Goal: Task Accomplishment & Management: Manage account settings

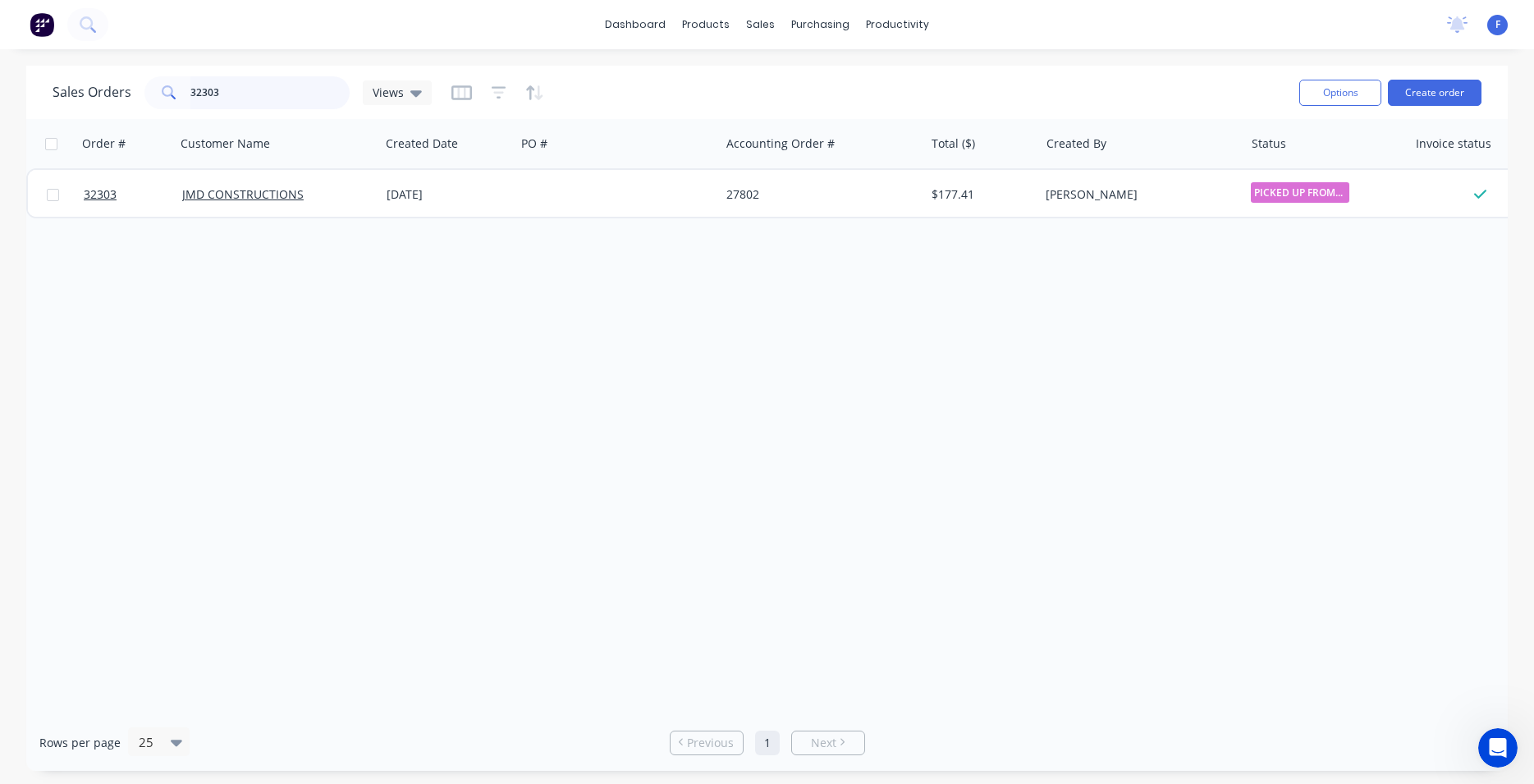
click at [268, 86] on input "32303" at bounding box center [270, 92] width 161 height 32
type input "3"
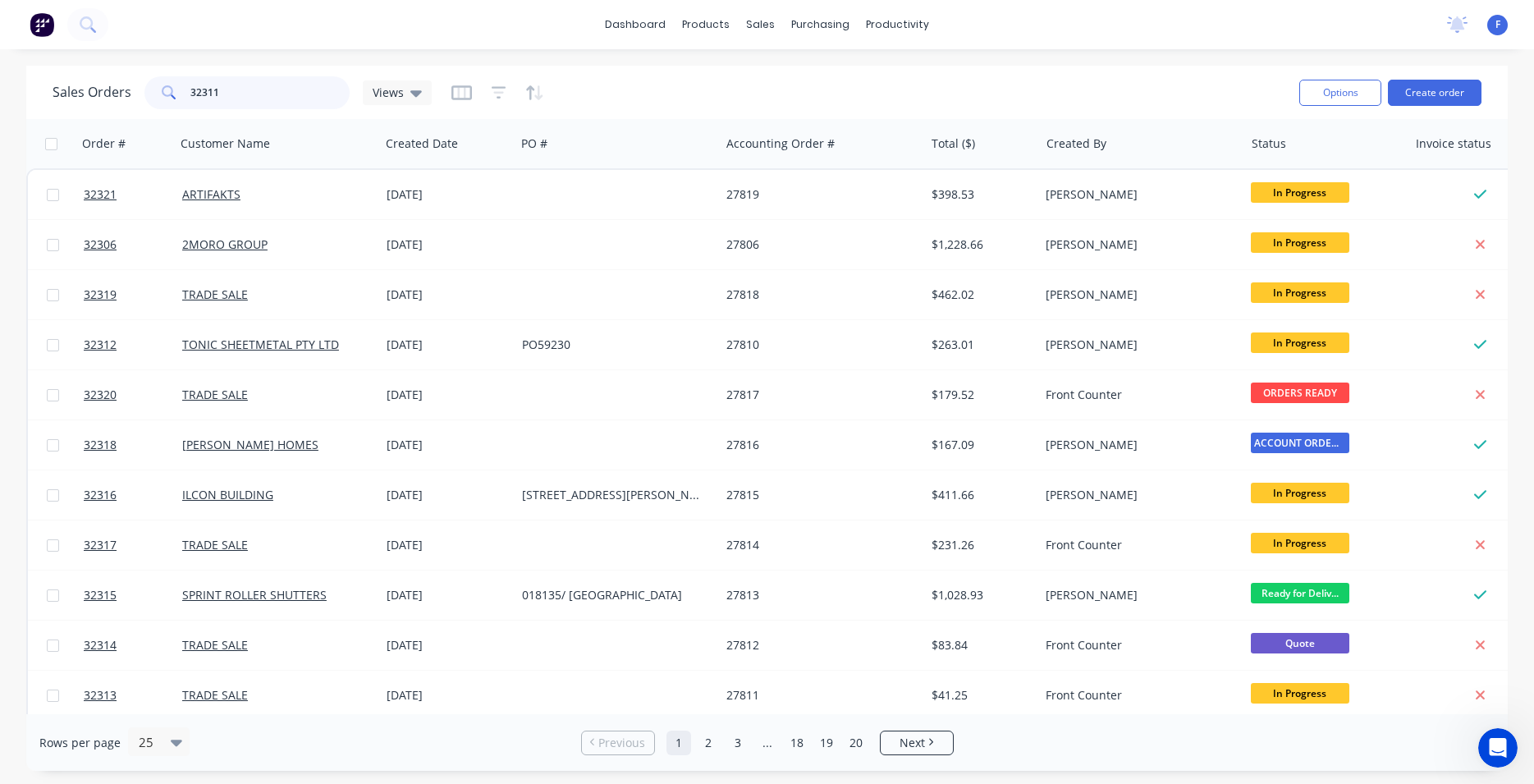
type input "32311"
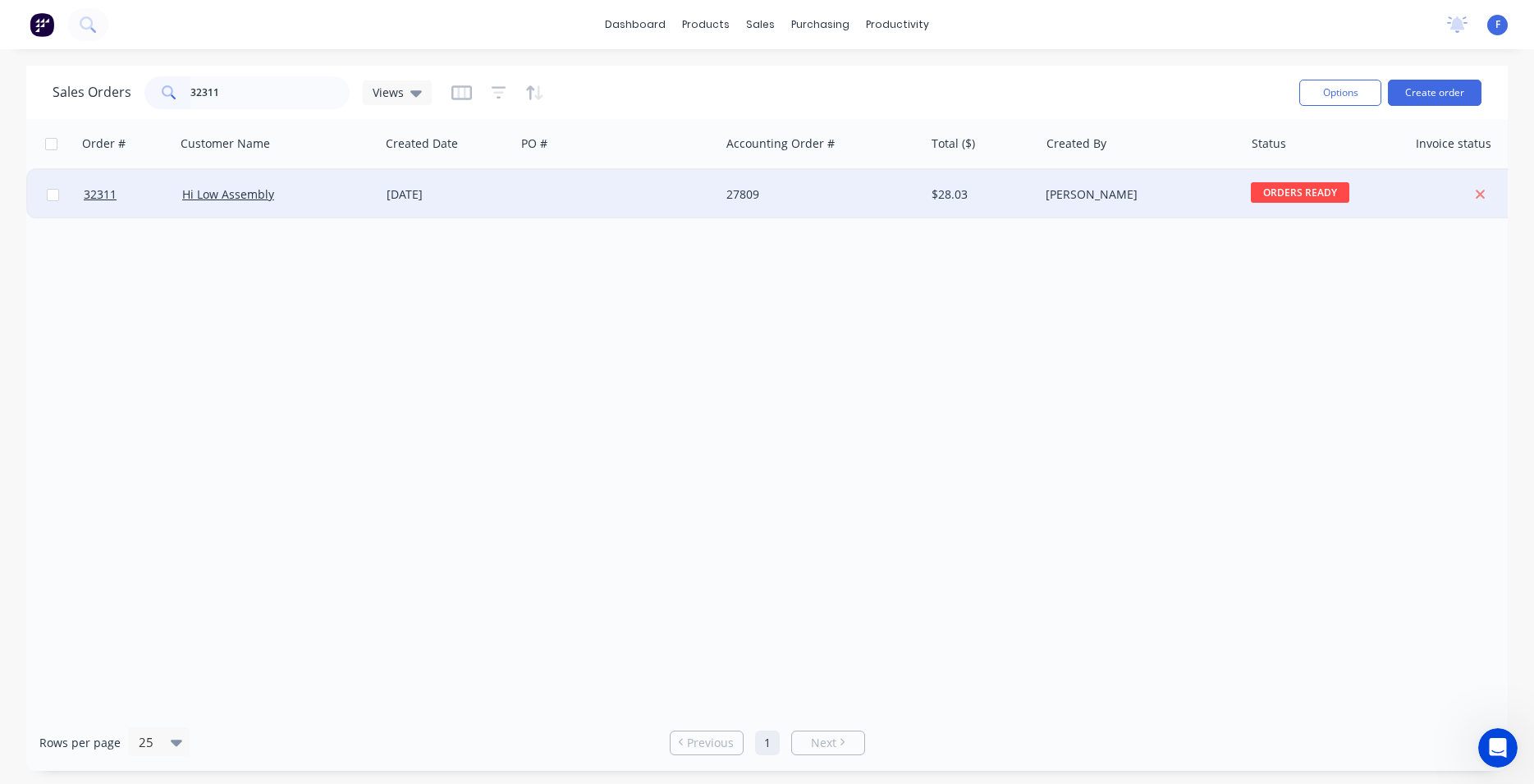
click at [839, 202] on div "27809" at bounding box center [822, 195] width 204 height 49
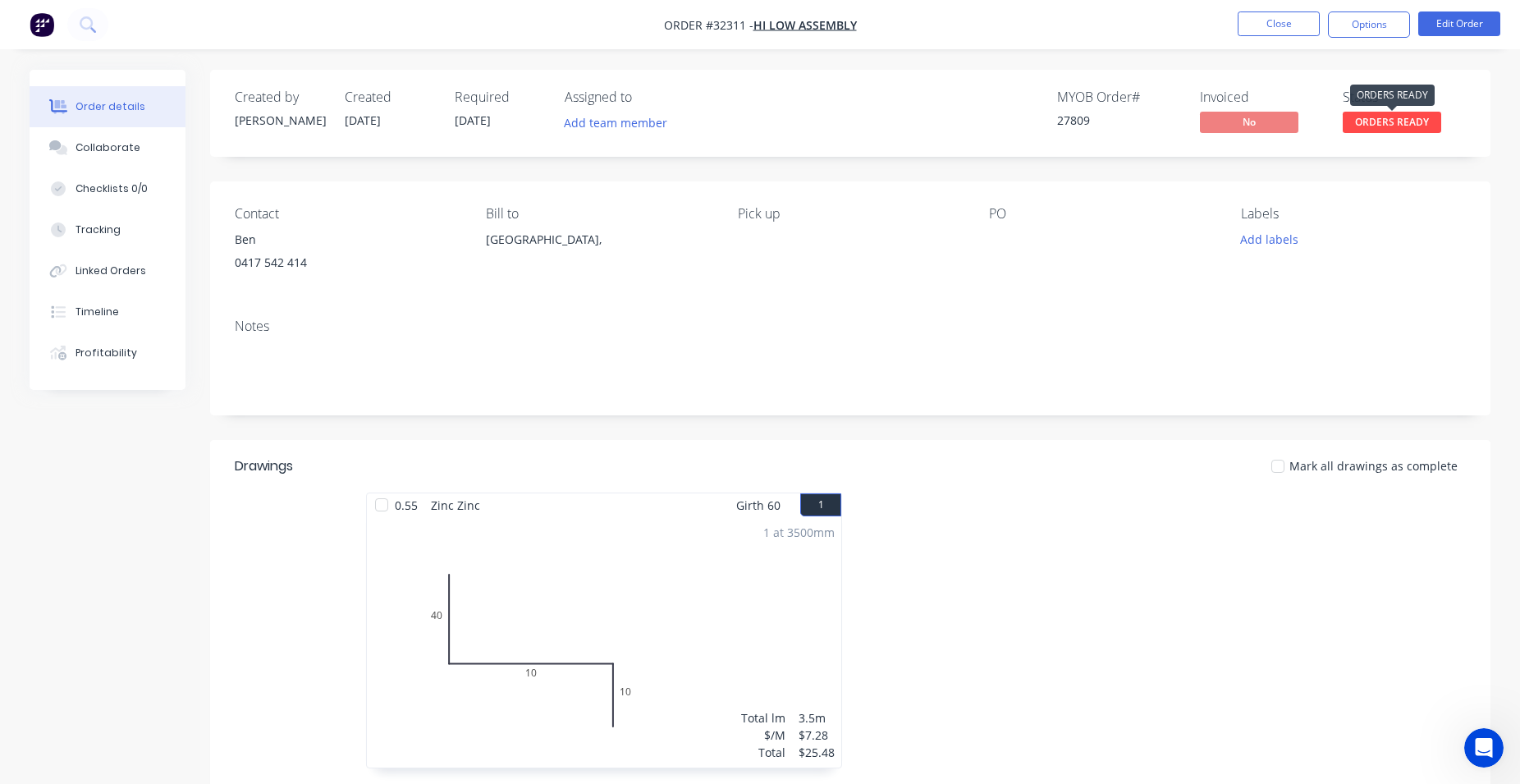
click at [1394, 121] on span "ORDERS READY" at bounding box center [1392, 121] width 98 height 20
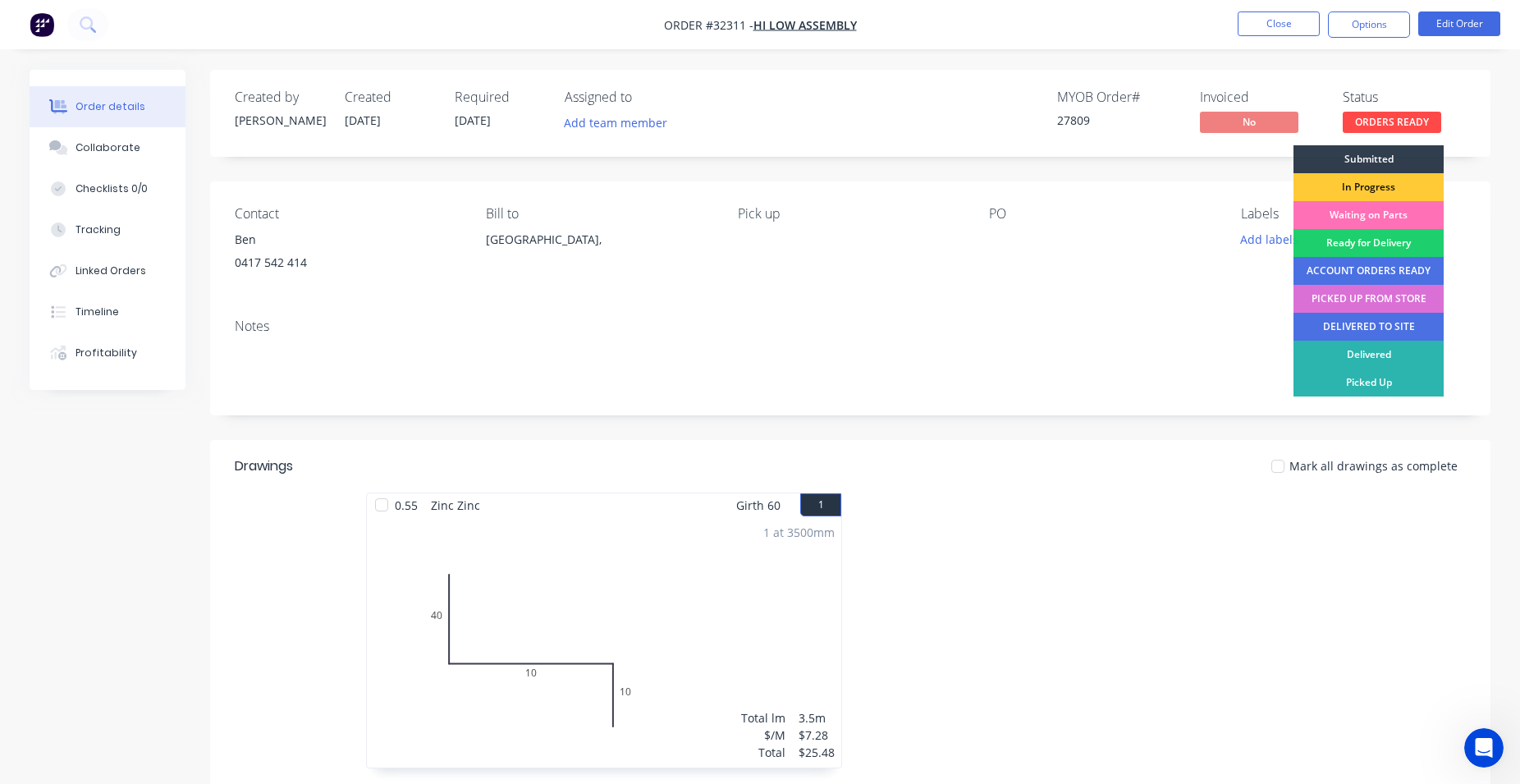
click at [1385, 302] on div "PICKED UP FROM STORE" at bounding box center [1368, 299] width 150 height 28
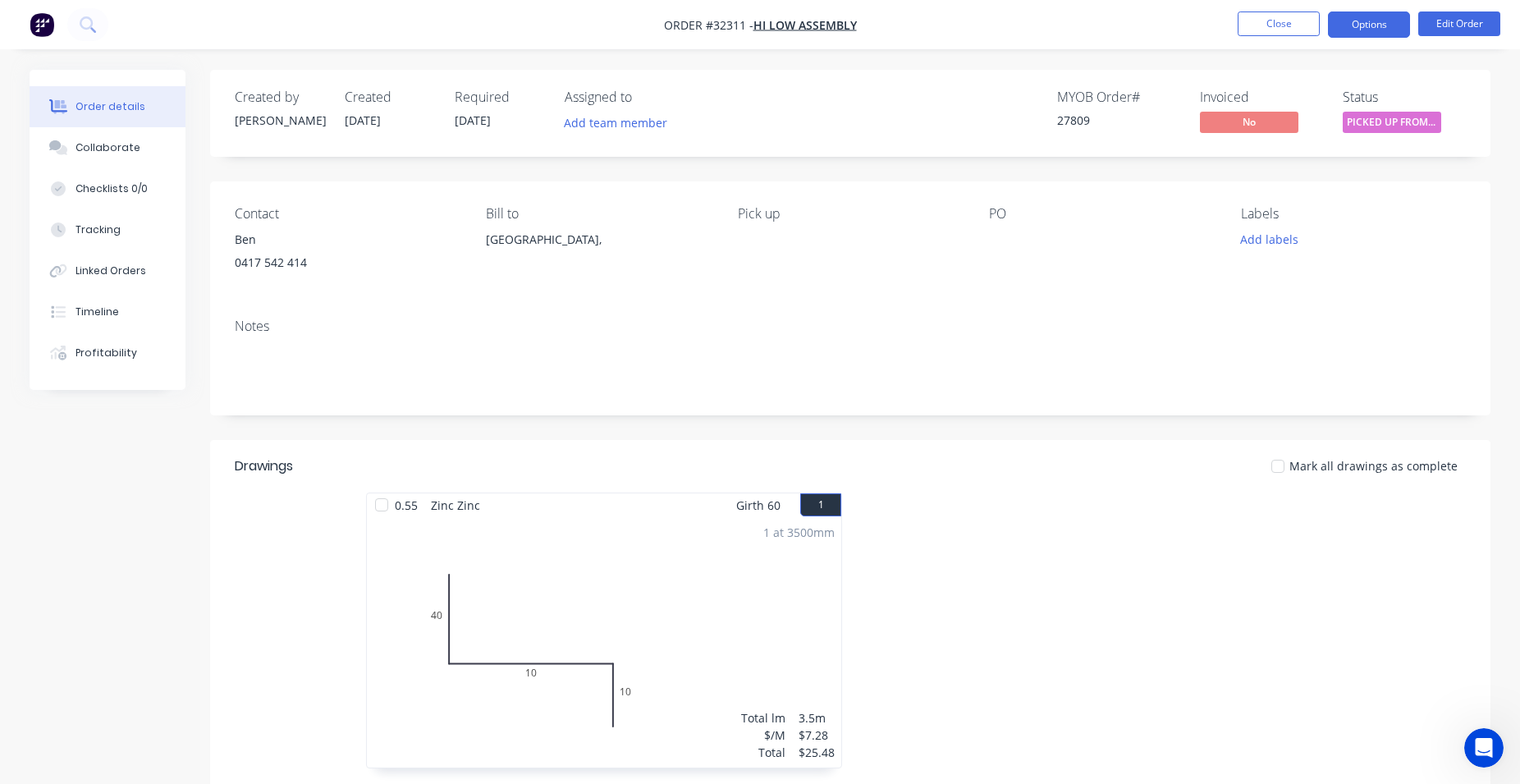
click at [1349, 19] on button "Options" at bounding box center [1369, 25] width 82 height 26
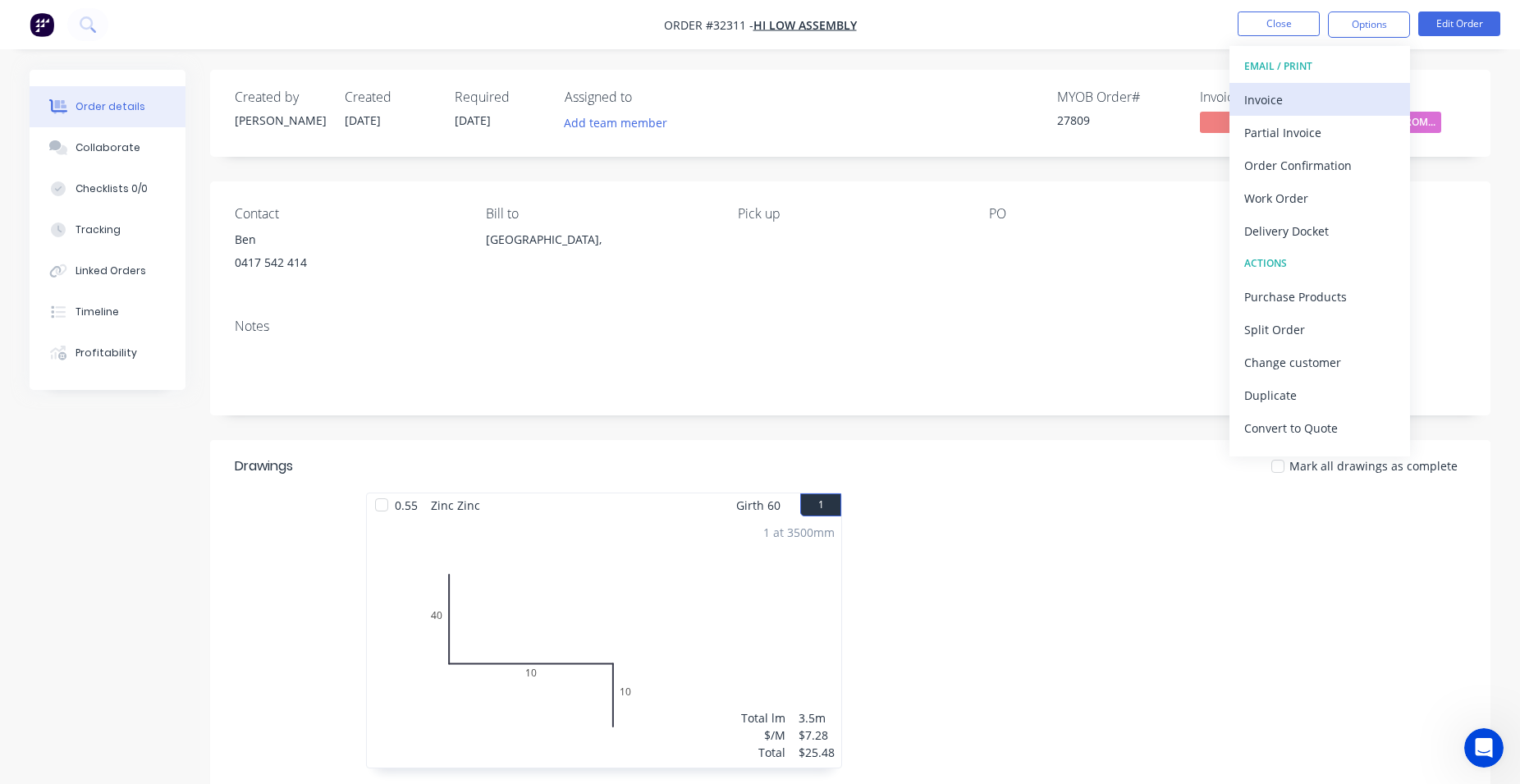
click at [1318, 93] on div "Invoice" at bounding box center [1320, 99] width 151 height 24
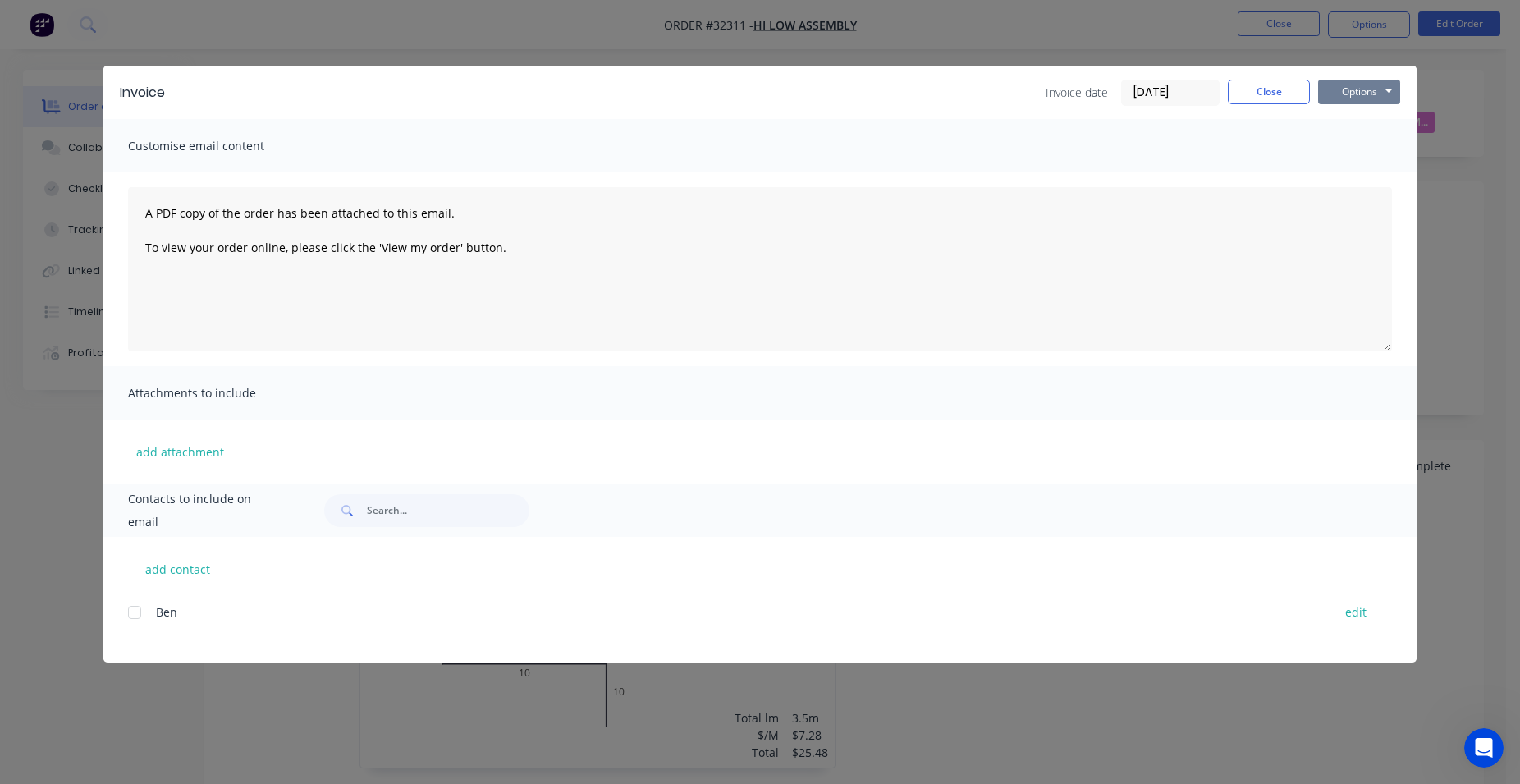
click at [1382, 98] on button "Options" at bounding box center [1359, 92] width 82 height 25
click at [1381, 153] on button "Print" at bounding box center [1371, 147] width 105 height 27
click at [1276, 94] on button "Close" at bounding box center [1269, 92] width 82 height 25
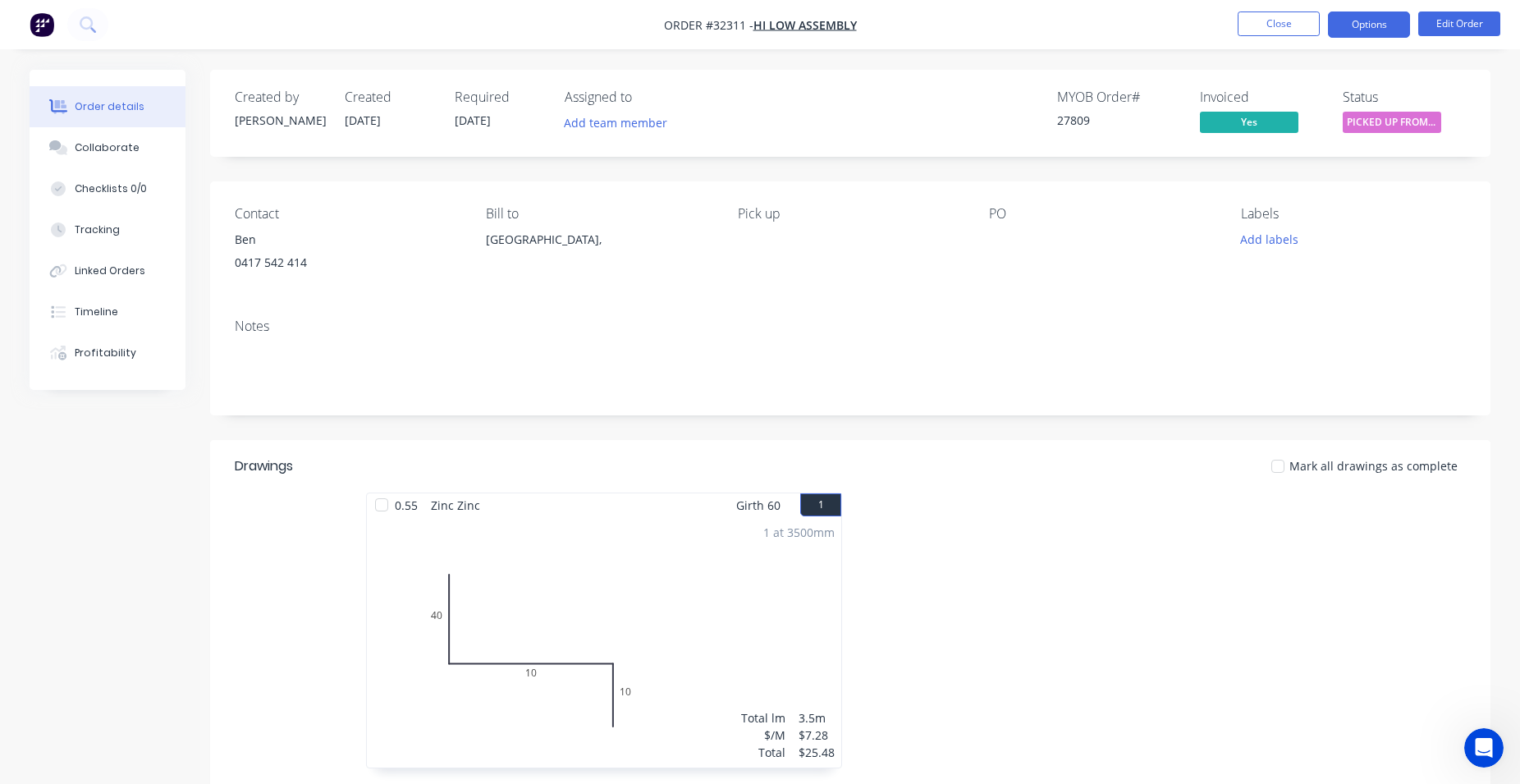
click at [1349, 31] on button "Options" at bounding box center [1369, 25] width 82 height 26
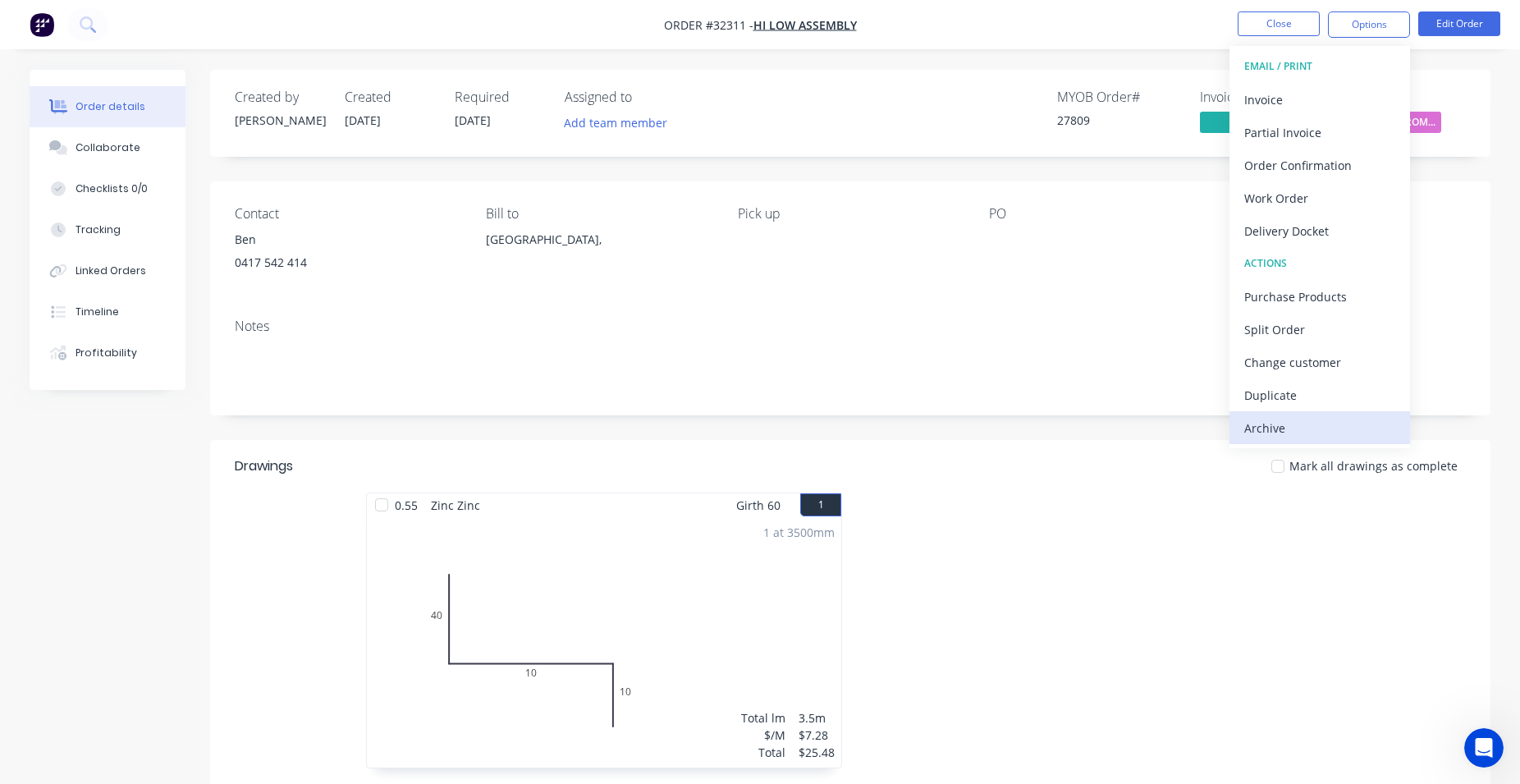
click at [1379, 426] on div "Archive" at bounding box center [1320, 428] width 151 height 24
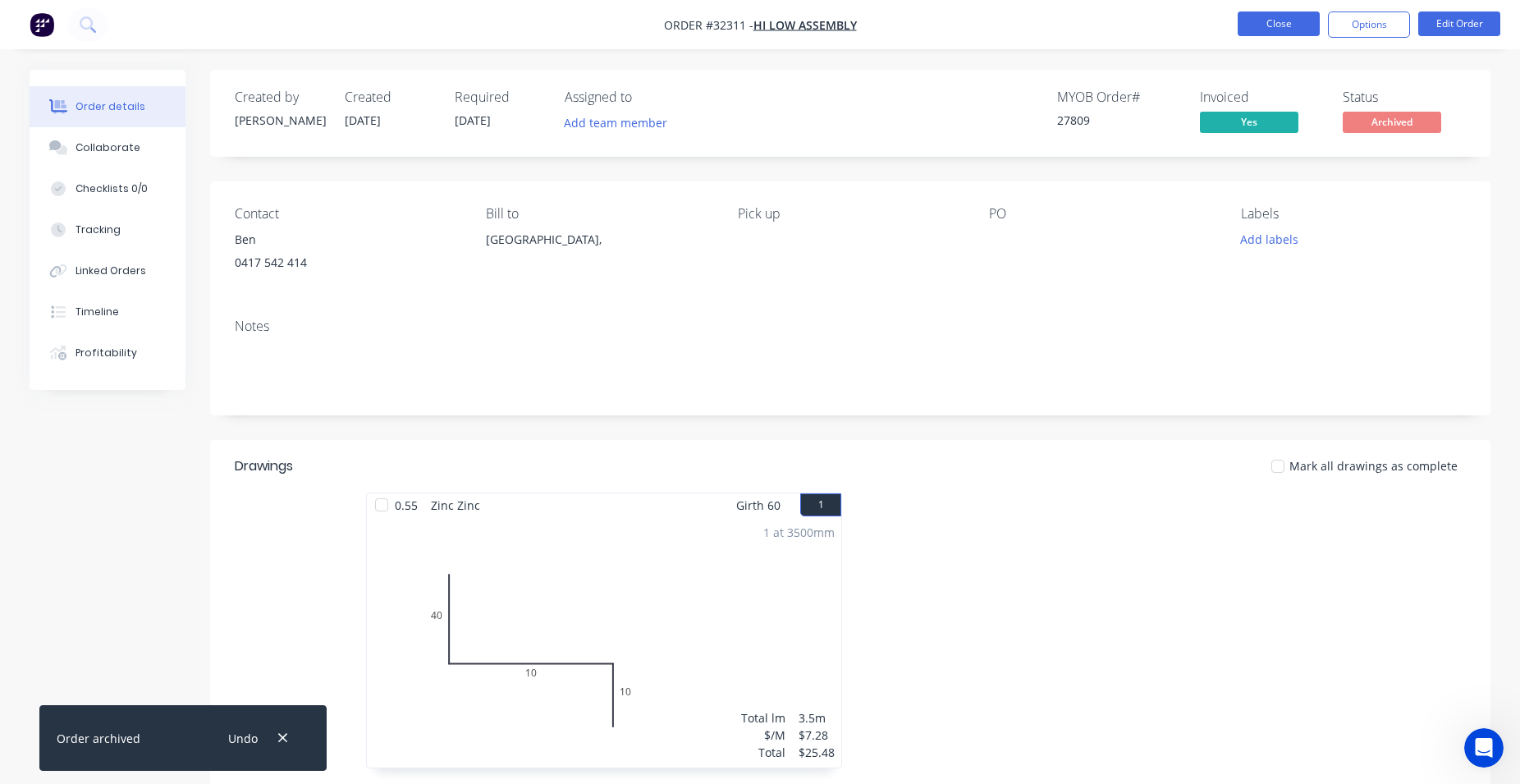
click at [1253, 21] on button "Close" at bounding box center [1279, 24] width 82 height 25
